Goal: Find specific page/section: Find specific page/section

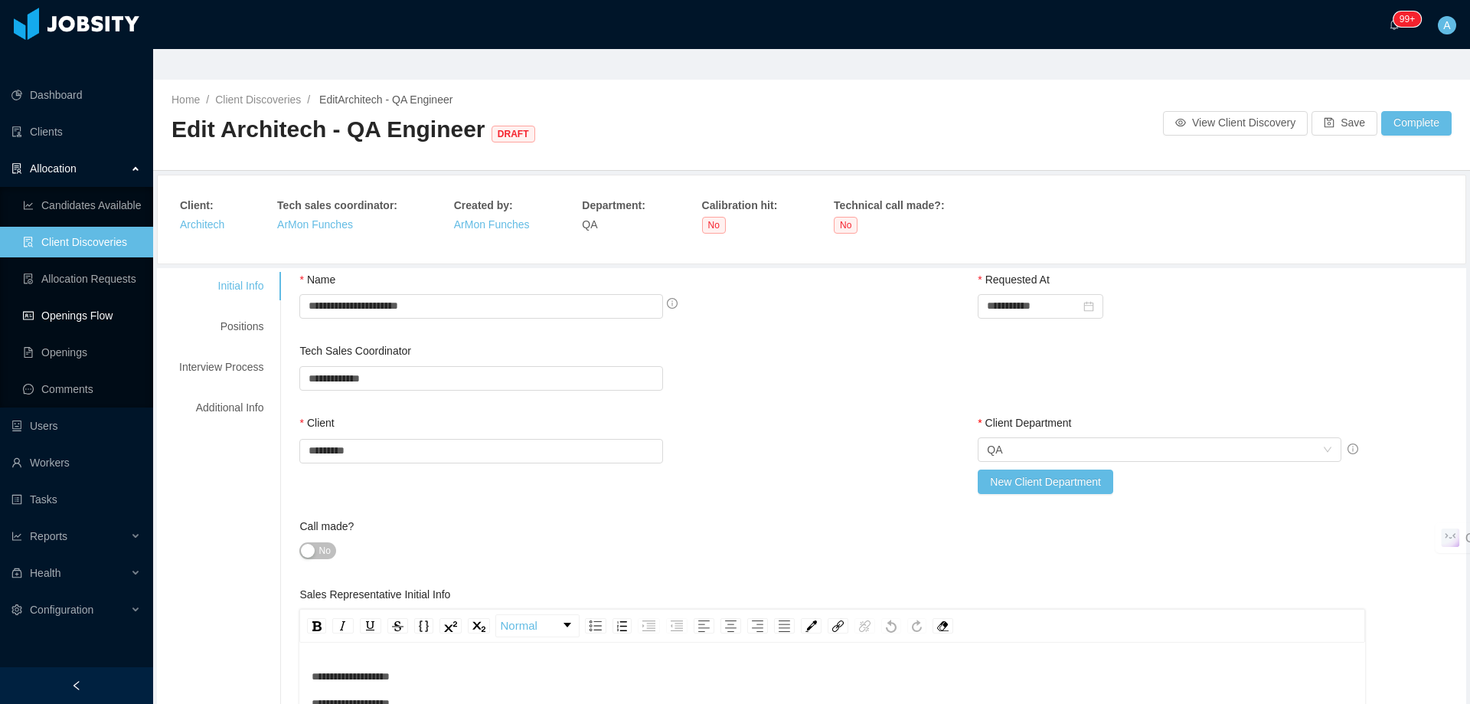
click at [87, 300] on link "Openings Flow" at bounding box center [82, 315] width 118 height 31
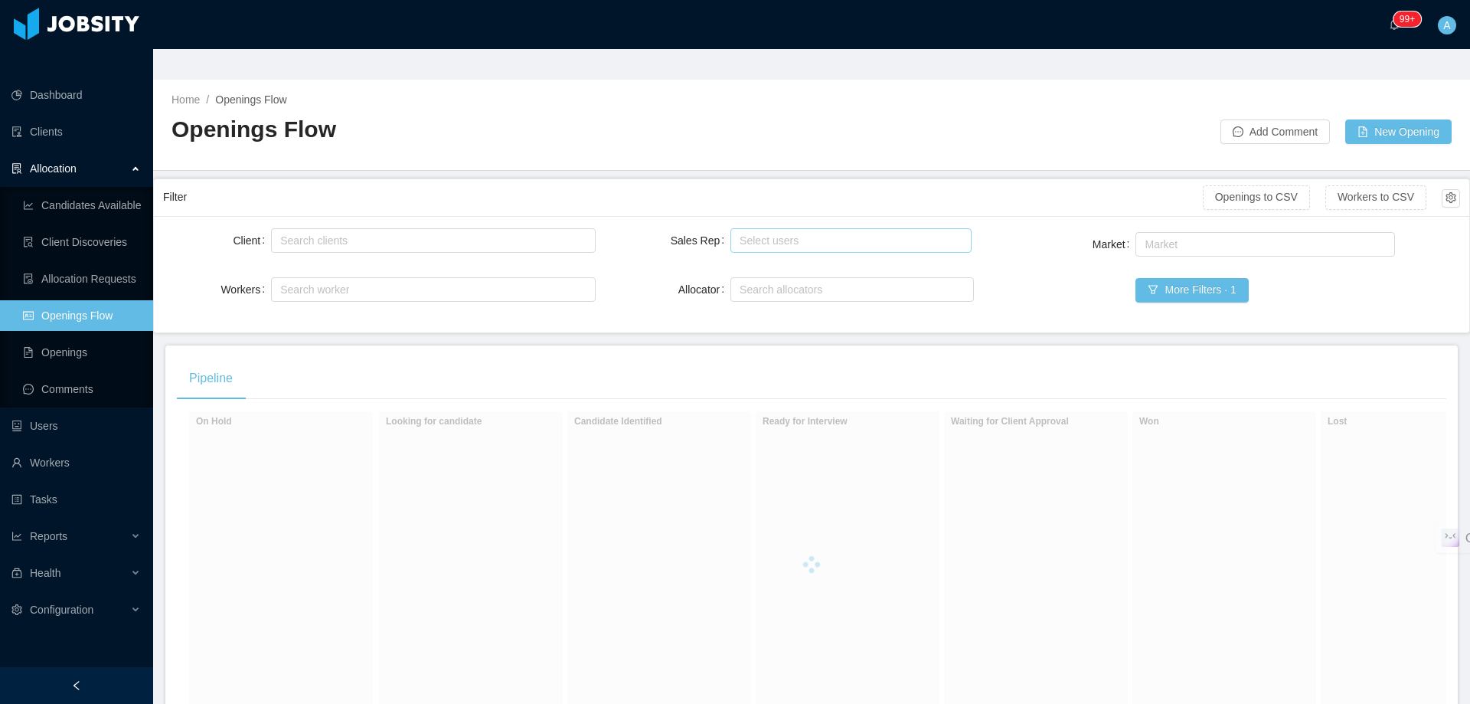
click at [764, 233] on div "Select users" at bounding box center [847, 240] width 215 height 15
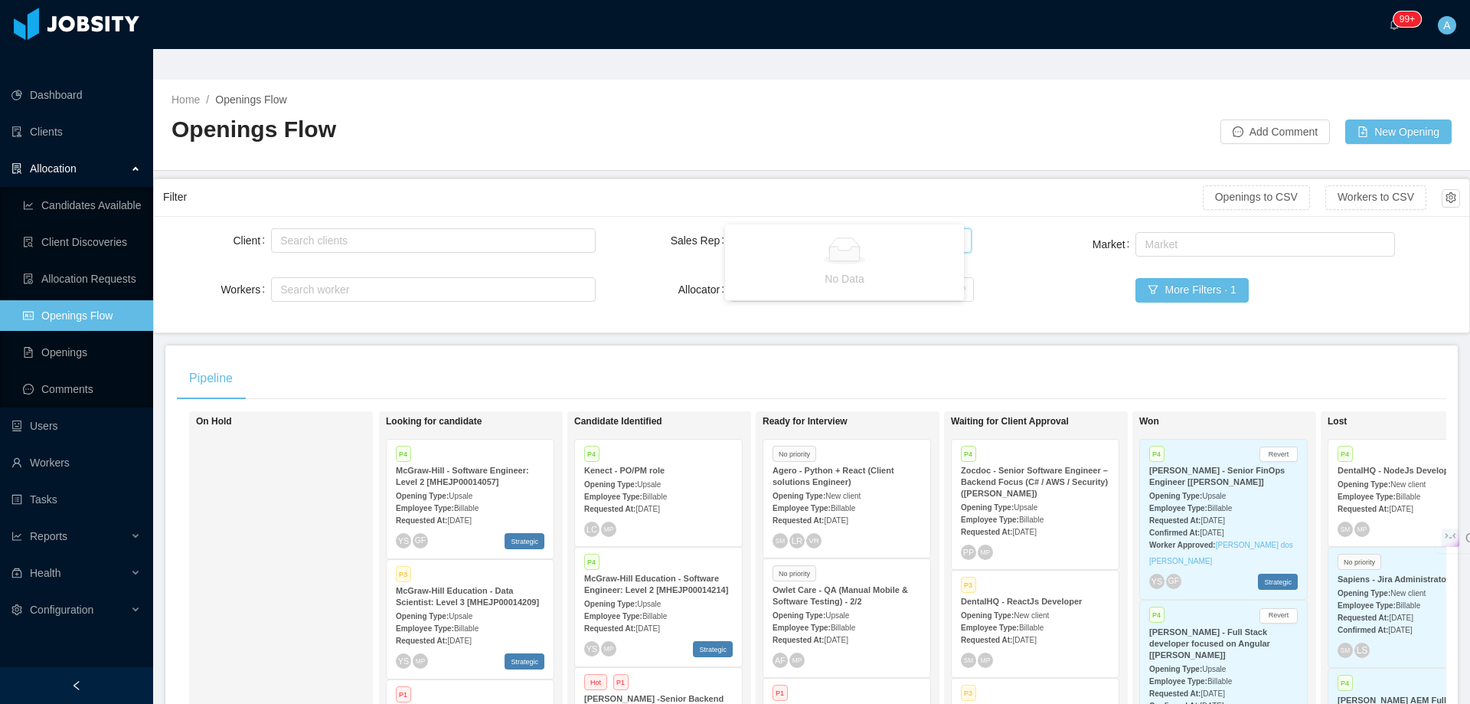
type input "*****"
click at [906, 241] on li "ArMon Funches" at bounding box center [844, 239] width 239 height 25
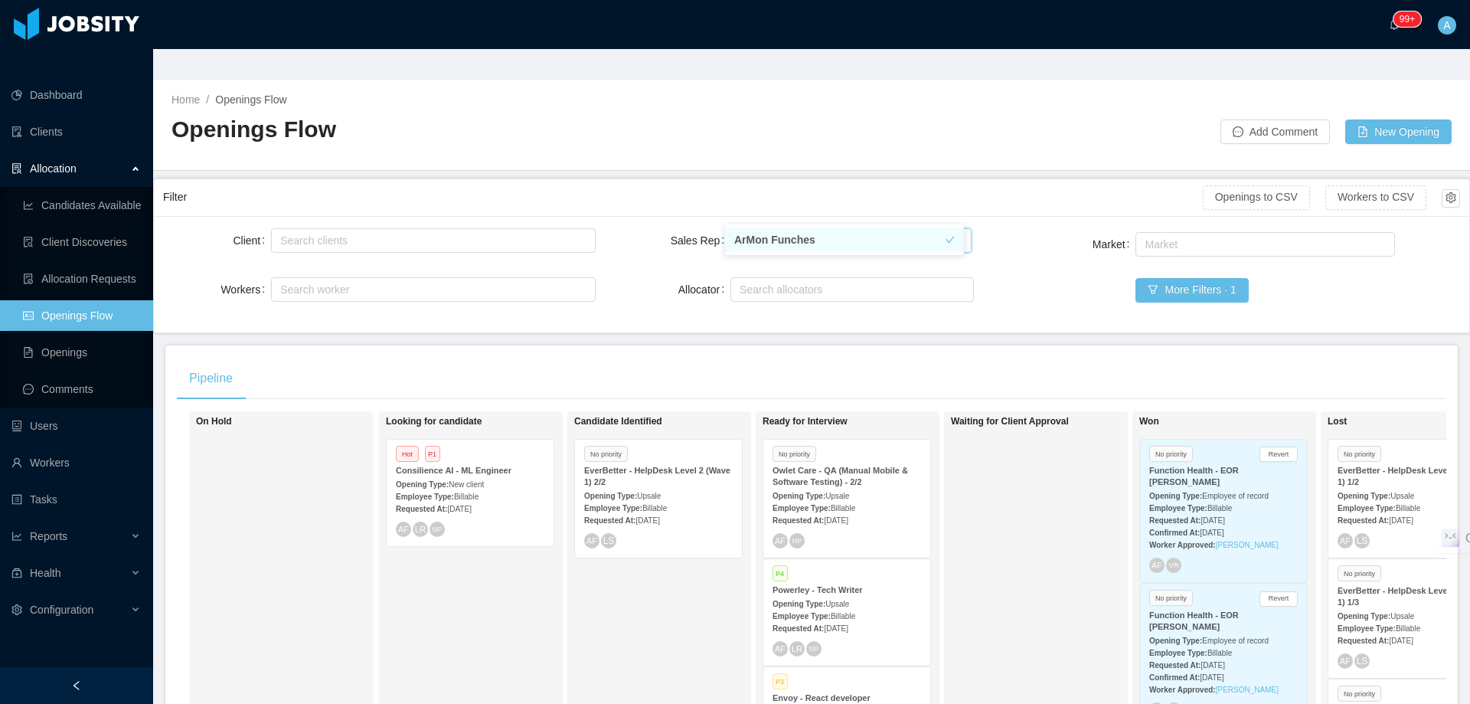
click at [1007, 141] on main "Home / Openings Flow / Openings Flow Add Comment New Opening Filter Openings to…" at bounding box center [811, 407] width 1317 height 655
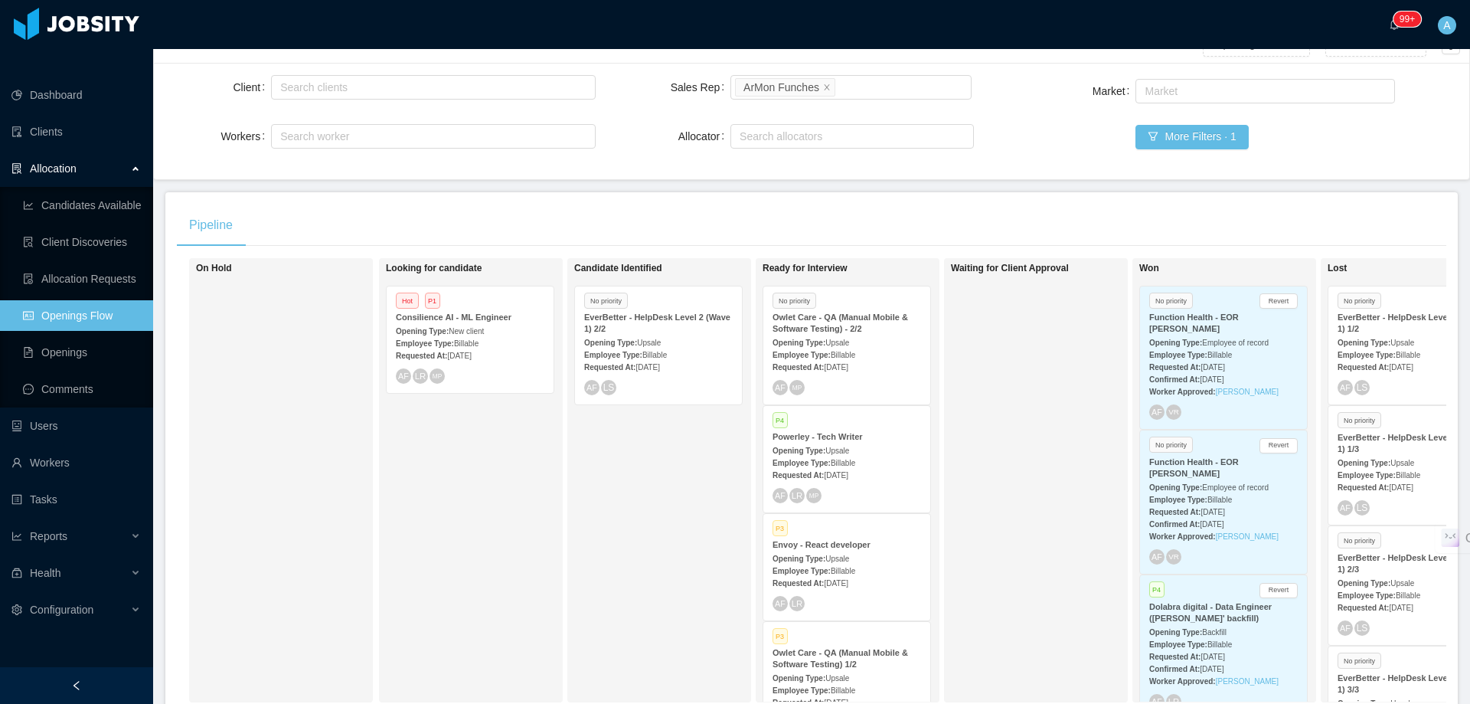
click at [516, 347] on div "Requested At: [DATE]" at bounding box center [470, 355] width 149 height 16
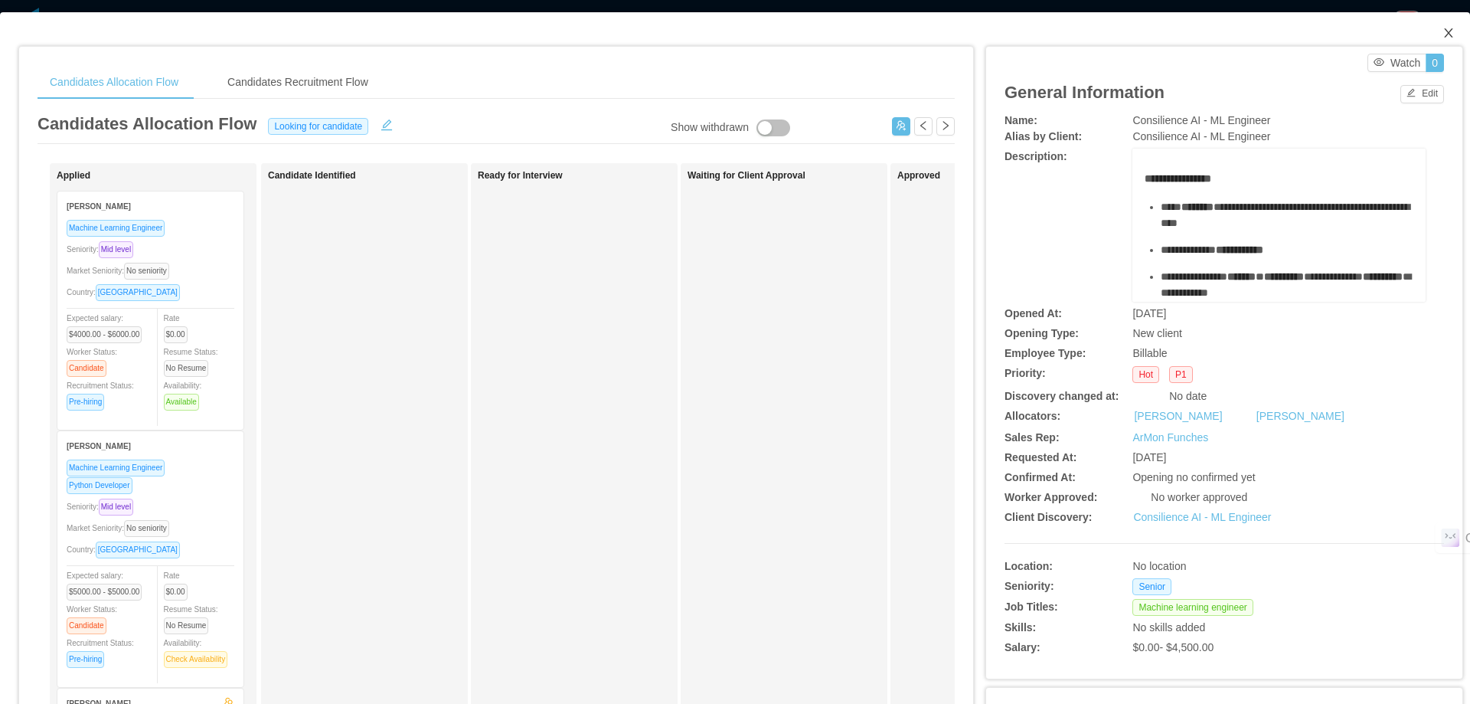
click at [1443, 36] on icon "icon: close" at bounding box center [1449, 33] width 12 height 12
